Goal: Information Seeking & Learning: Find specific fact

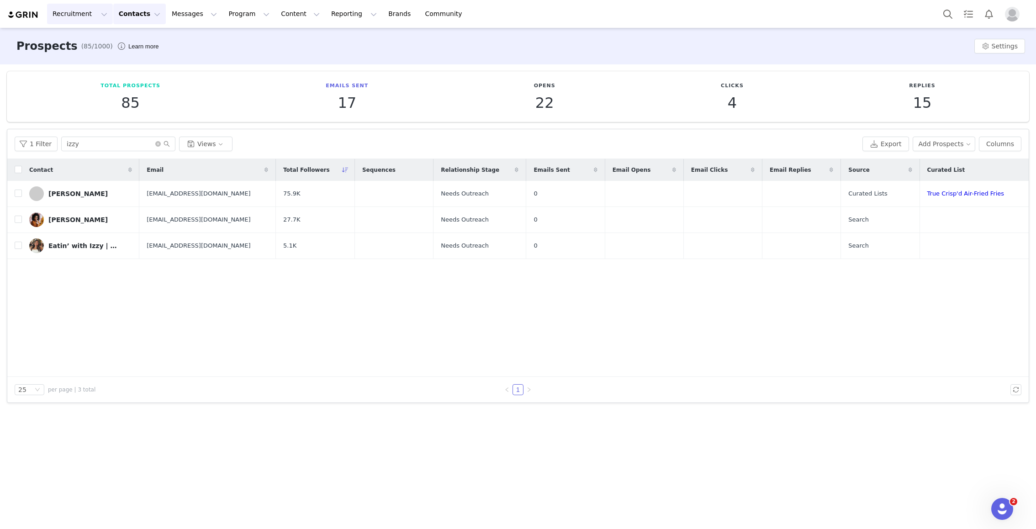
click at [80, 14] on button "Recruitment Recruitment" at bounding box center [80, 14] width 66 height 21
click at [81, 40] on p "Creator Search" at bounding box center [79, 41] width 48 height 10
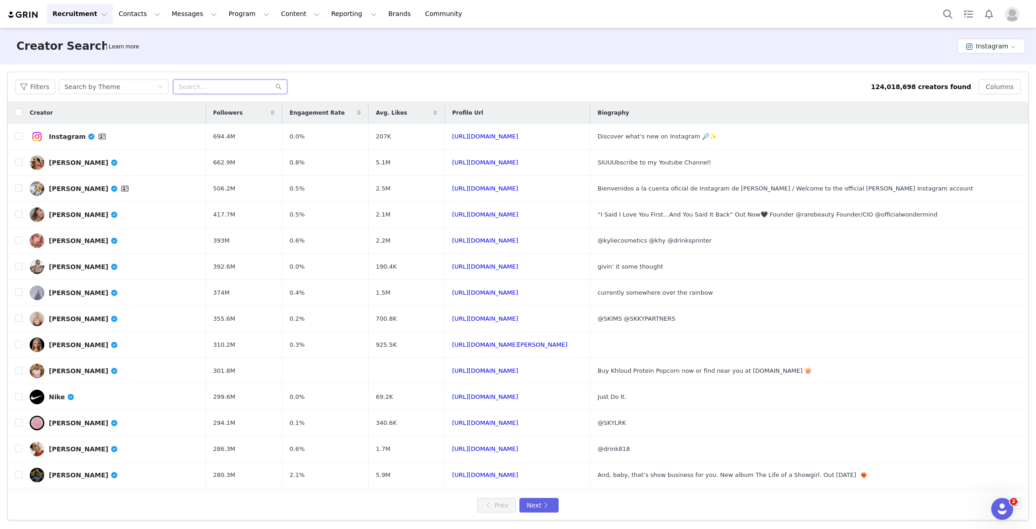
click at [253, 88] on input "text" at bounding box center [230, 87] width 114 height 15
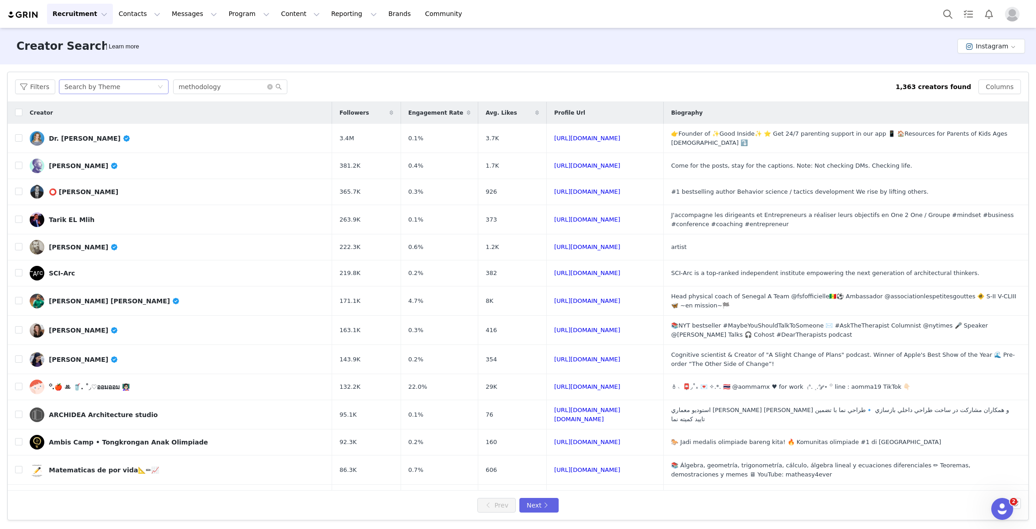
click at [133, 89] on div "Search by Theme" at bounding box center [110, 87] width 93 height 14
click at [126, 118] on li "Search by Creator" at bounding box center [115, 119] width 114 height 15
click at [237, 85] on input "methodology" at bounding box center [230, 87] width 114 height 15
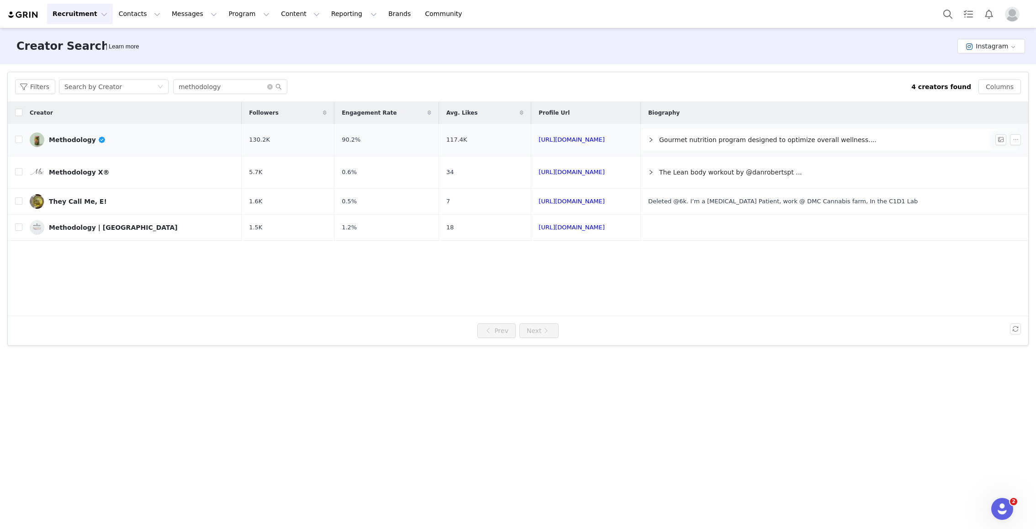
click at [75, 139] on div "Methodology" at bounding box center [77, 139] width 57 height 7
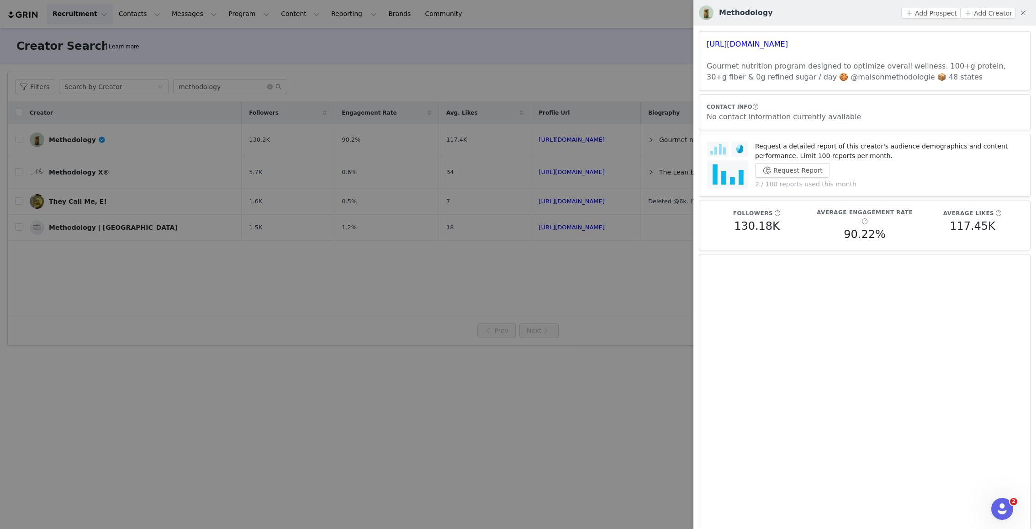
click at [259, 275] on div at bounding box center [518, 264] width 1036 height 529
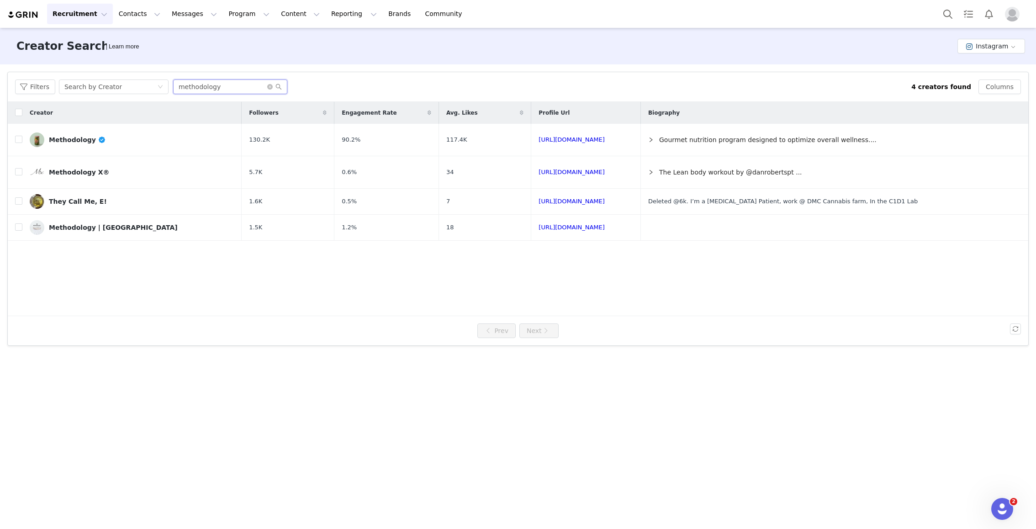
drag, startPoint x: 250, startPoint y: 88, endPoint x: 130, endPoint y: 73, distance: 120.7
click at [130, 73] on div "Filters Search by Creator methodology 4 creators found Columns" at bounding box center [518, 87] width 1021 height 30
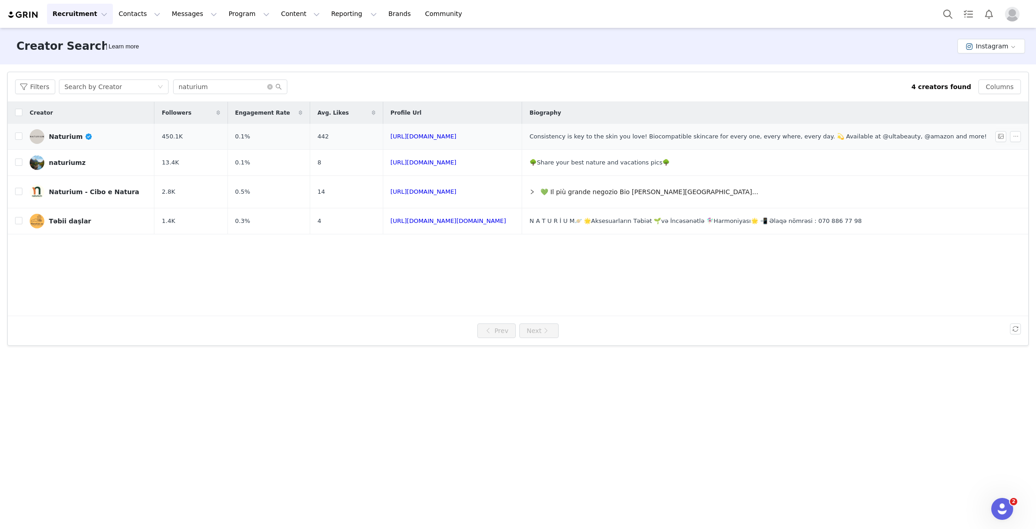
click at [59, 134] on div "Naturium" at bounding box center [71, 136] width 44 height 7
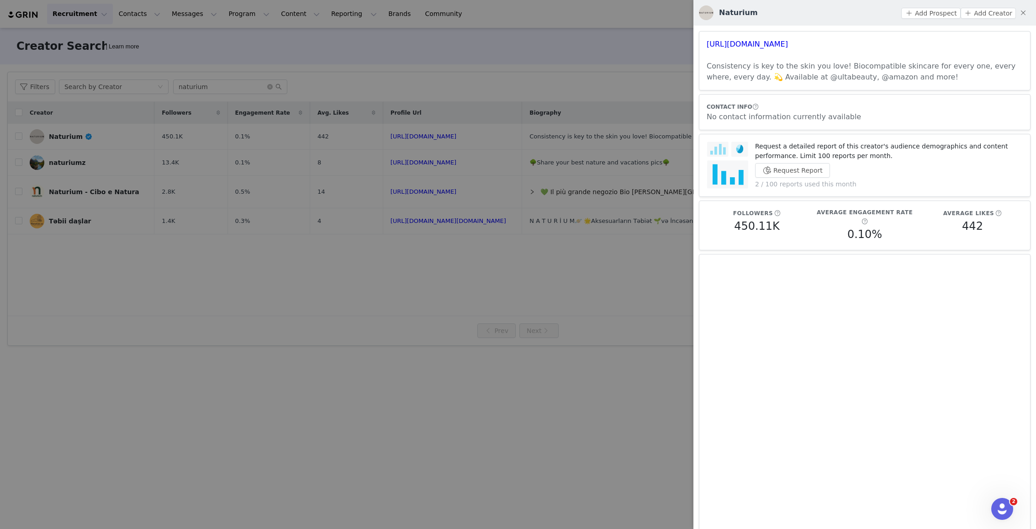
click at [144, 86] on div at bounding box center [518, 264] width 1036 height 529
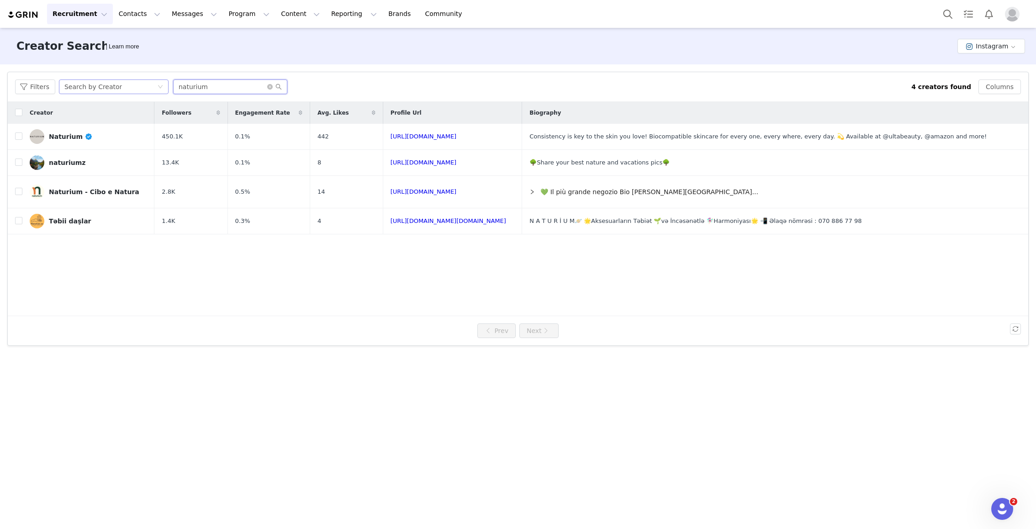
drag, startPoint x: 223, startPoint y: 89, endPoint x: 138, endPoint y: 80, distance: 85.9
click at [138, 80] on div "Filters Search by Creator naturium" at bounding box center [463, 87] width 897 height 15
type input "livetinted"
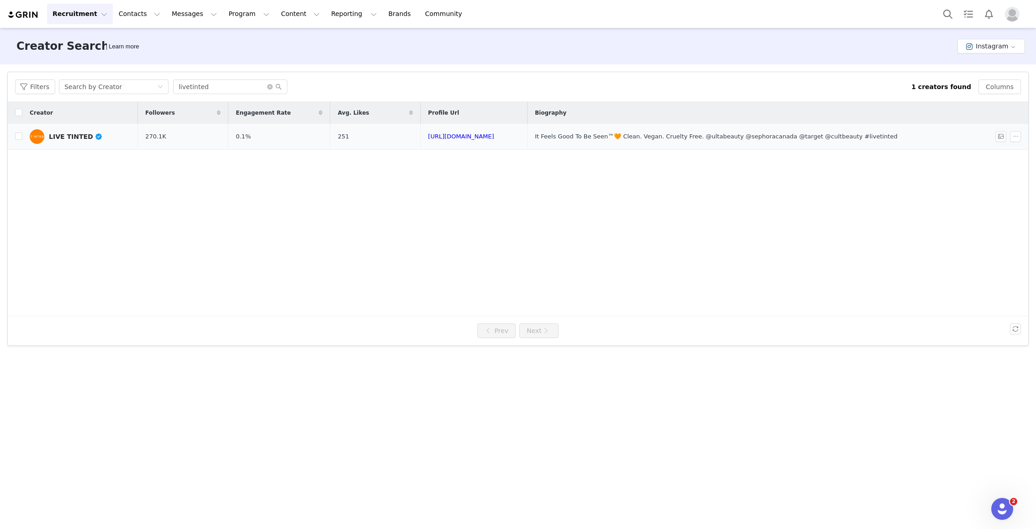
click at [76, 136] on div "LIVE TINTED" at bounding box center [76, 136] width 54 height 7
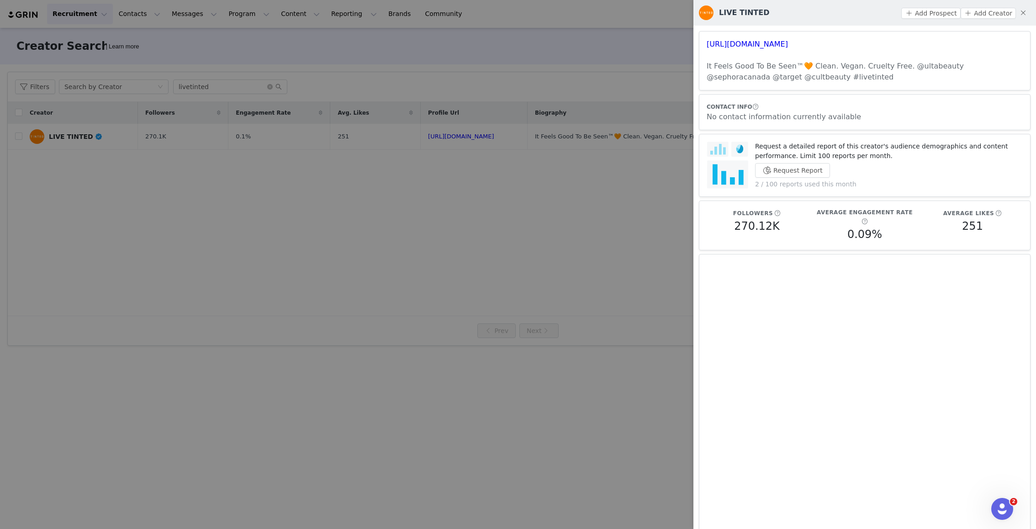
click at [497, 188] on div at bounding box center [518, 264] width 1036 height 529
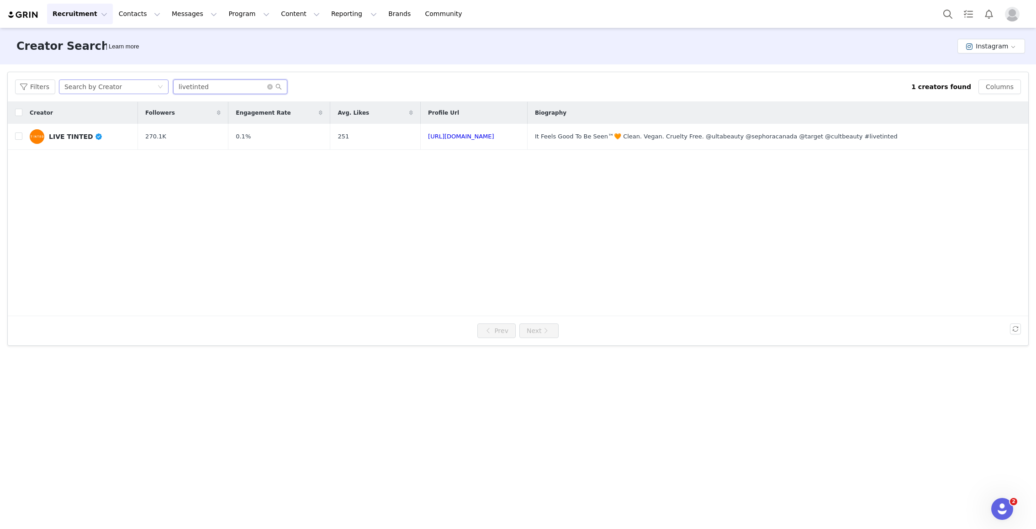
drag, startPoint x: 221, startPoint y: 86, endPoint x: 150, endPoint y: 81, distance: 71.0
click at [151, 81] on div "Filters Search by Creator livetinted" at bounding box center [463, 87] width 897 height 15
type input "salted"
